Goal: Task Accomplishment & Management: Complete application form

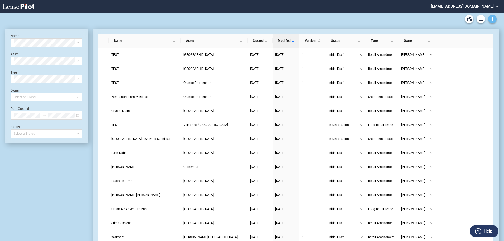
click at [492, 21] on icon "Create new document" at bounding box center [492, 19] width 5 height 5
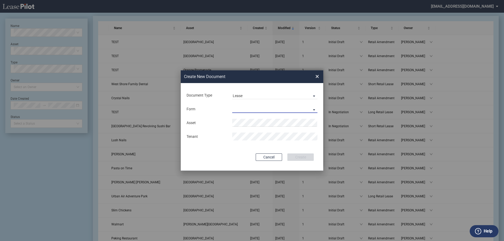
click at [243, 106] on md-select "Long Retail Lease Short Retail Lease" at bounding box center [274, 109] width 85 height 8
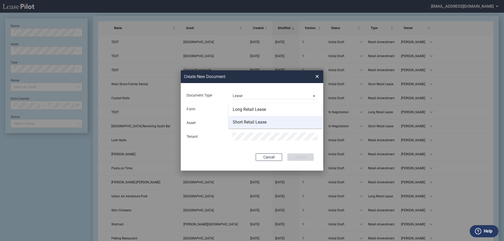
click at [246, 120] on div "Short Retail Lease" at bounding box center [250, 122] width 34 height 6
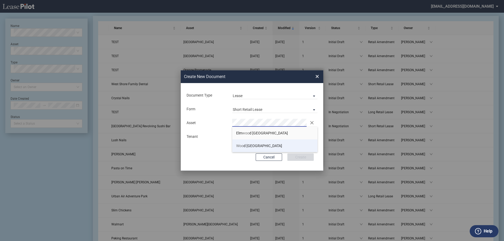
click at [250, 147] on span "Woo d Ridge Plaza" at bounding box center [259, 145] width 46 height 4
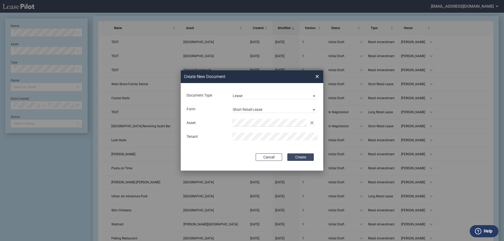
click at [306, 157] on button "Create" at bounding box center [301, 156] width 26 height 7
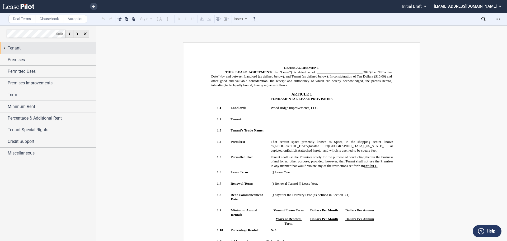
click at [80, 46] on div "Tenant" at bounding box center [52, 48] width 88 height 6
click at [14, 48] on span "Tenant" at bounding box center [14, 48] width 13 height 6
click at [24, 50] on div "Tenant" at bounding box center [52, 48] width 88 height 6
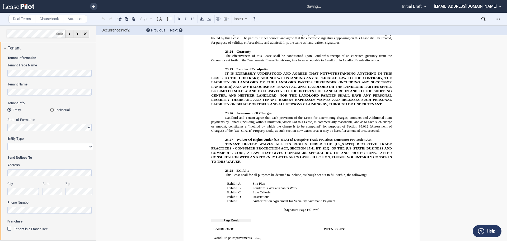
scroll to position [4319, 0]
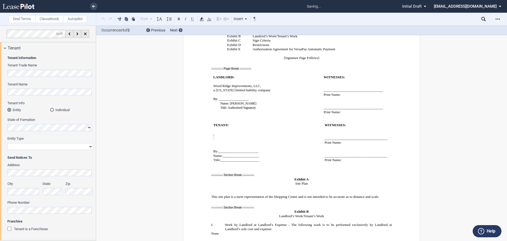
click at [34, 147] on select "Corporation Limited Liability Company General Partnership Limited Partnership O…" at bounding box center [50, 146] width 86 height 7
select select "limited liability company"
click at [7, 143] on select "Corporation Limited Liability Company General Partnership Limited Partnership O…" at bounding box center [50, 146] width 86 height 7
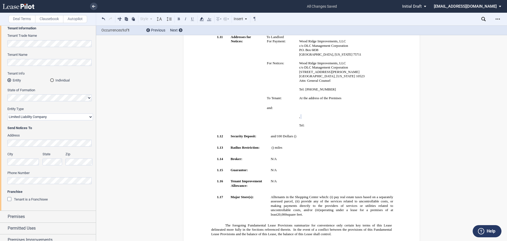
scroll to position [30, 0]
click at [25, 215] on span "Premises" at bounding box center [16, 216] width 17 height 6
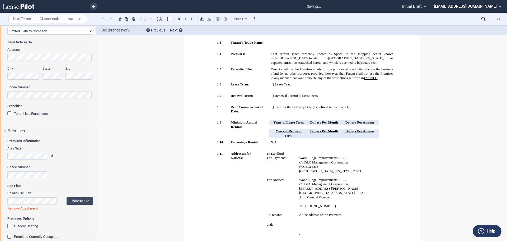
scroll to position [34, 0]
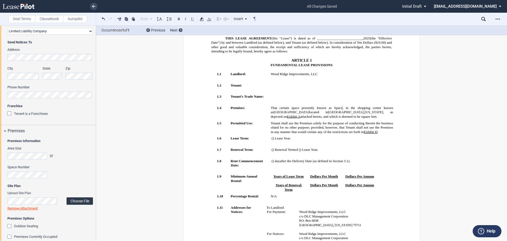
click at [72, 202] on label "Choose File" at bounding box center [80, 200] width 26 height 7
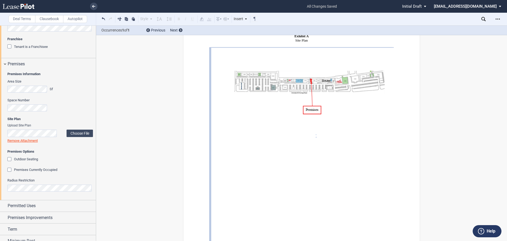
scroll to position [184, 0]
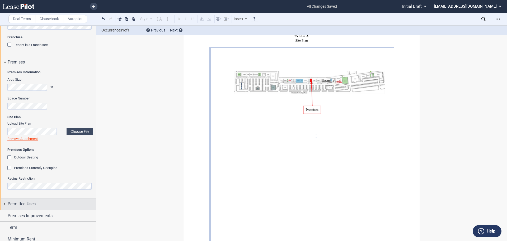
click at [25, 200] on div "Permitted Uses" at bounding box center [48, 203] width 96 height 11
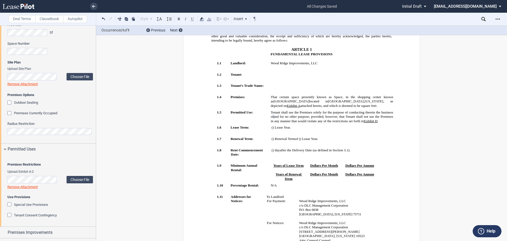
scroll to position [45, 0]
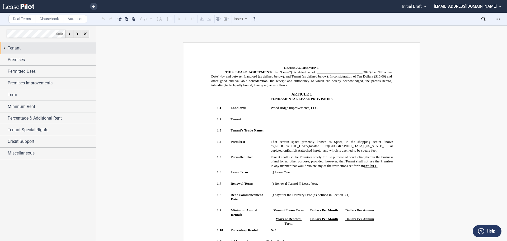
click at [32, 52] on div "Tenant" at bounding box center [48, 47] width 96 height 11
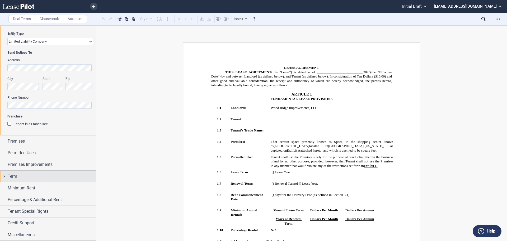
scroll to position [105, 0]
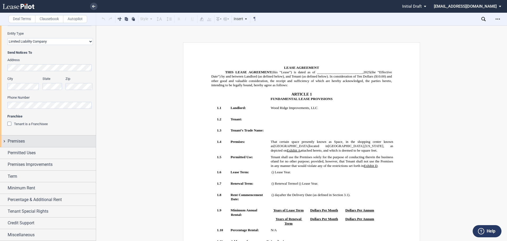
click at [40, 139] on div "Premises" at bounding box center [52, 141] width 88 height 6
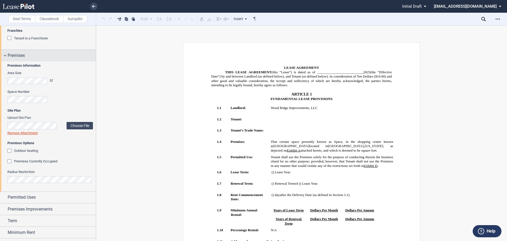
scroll to position [208, 0]
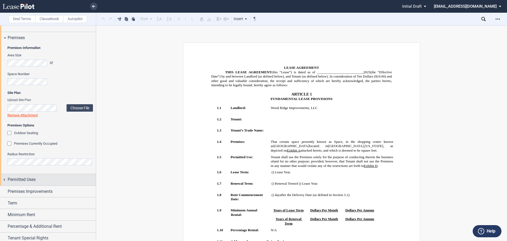
click at [38, 176] on div "Permitted Uses" at bounding box center [48, 179] width 96 height 11
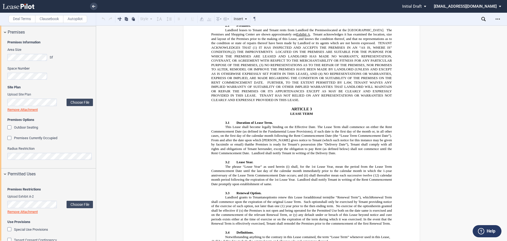
scroll to position [0, 0]
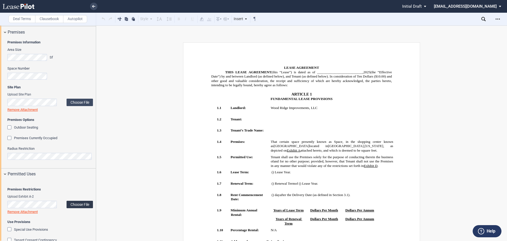
click at [78, 183] on label "Choose File" at bounding box center [80, 203] width 26 height 7
